Goal: Check status

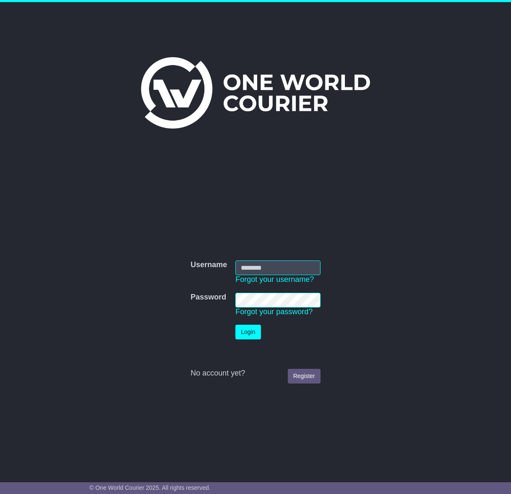
type input "**********"
click at [244, 333] on button "Login" at bounding box center [248, 332] width 25 height 15
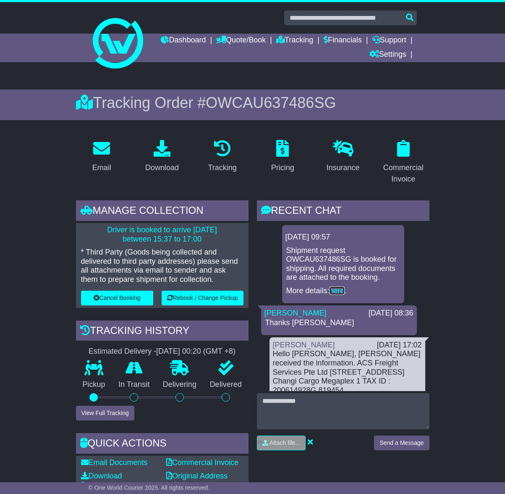
click at [335, 291] on link "here" at bounding box center [337, 290] width 15 height 8
